Goal: Navigation & Orientation: Find specific page/section

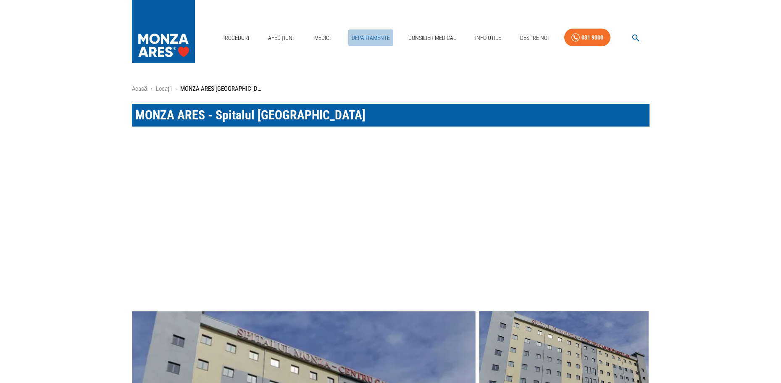
click at [361, 29] on link "Departamente" at bounding box center [370, 37] width 45 height 17
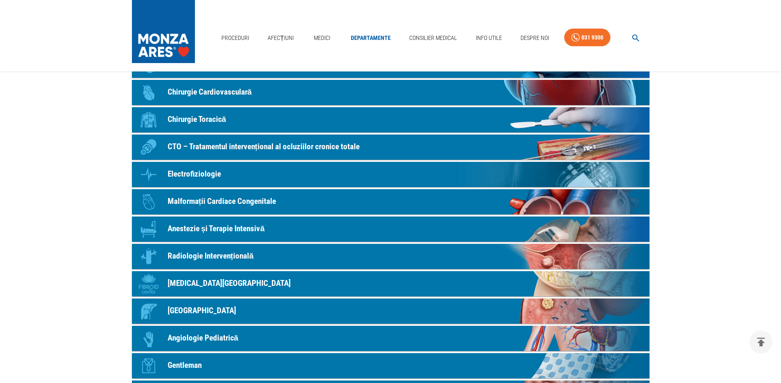
scroll to position [210, 0]
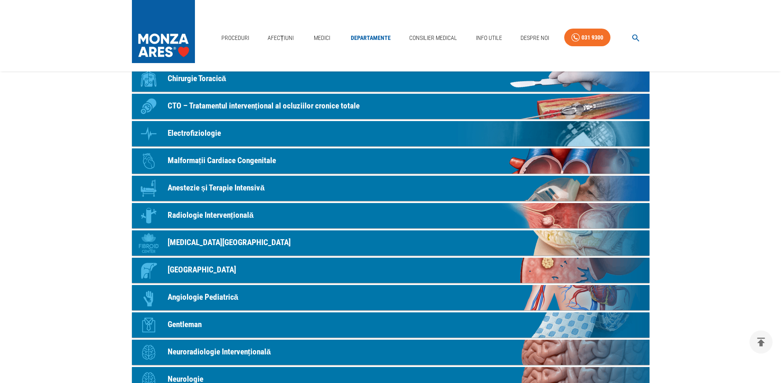
drag, startPoint x: 108, startPoint y: 255, endPoint x: 84, endPoint y: 346, distance: 93.8
click at [84, 346] on main "Acasă › Departamentele Departamentele MONZA ARES Icon Cardiologie Clinică Icon …" at bounding box center [390, 188] width 781 height 629
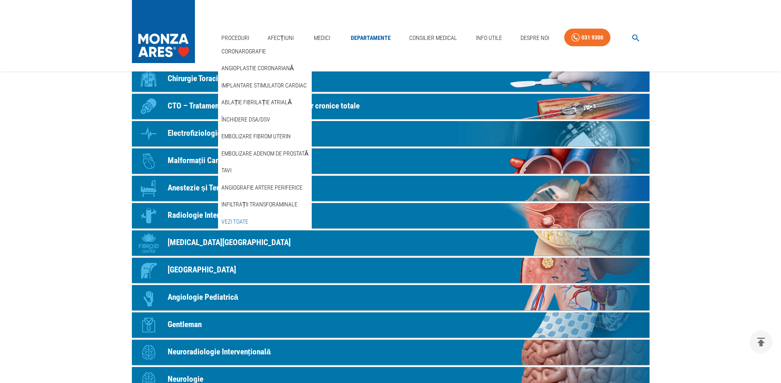
click at [246, 215] on link "Vezi Toate" at bounding box center [235, 222] width 30 height 14
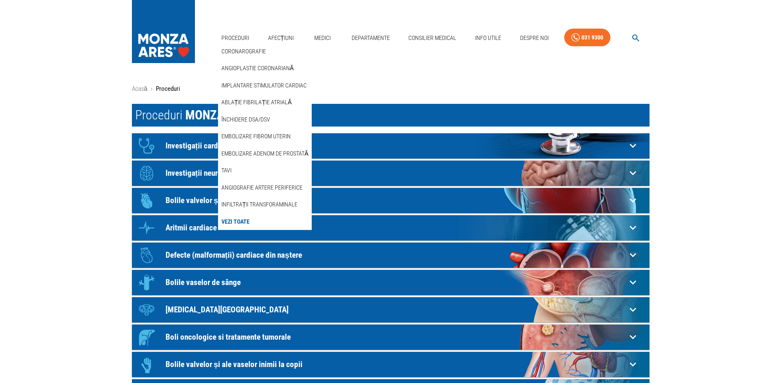
click at [237, 215] on link "Vezi Toate" at bounding box center [236, 222] width 32 height 14
